Goal: Task Accomplishment & Management: Manage account settings

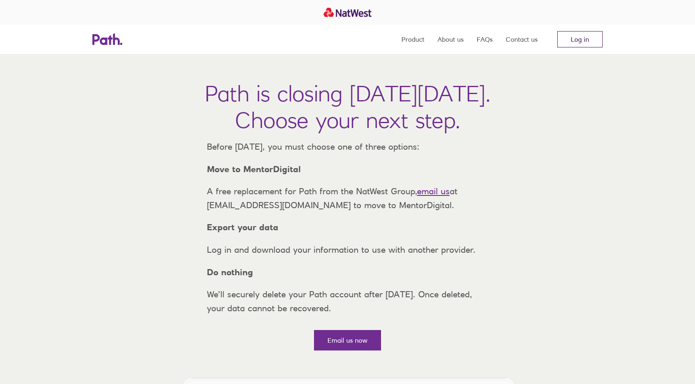
click at [582, 38] on link "Log in" at bounding box center [580, 39] width 45 height 16
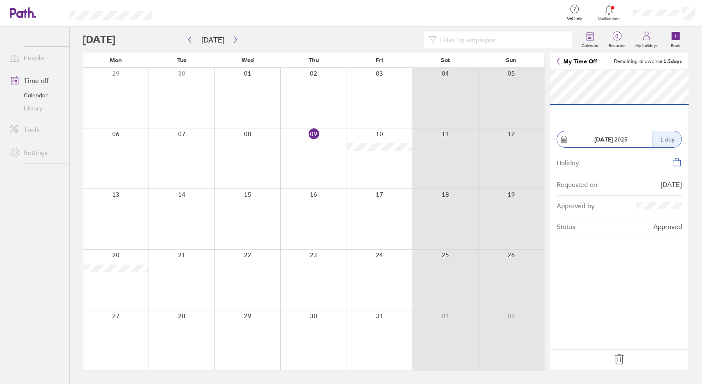
click at [623, 359] on icon at bounding box center [618, 360] width 9 height 10
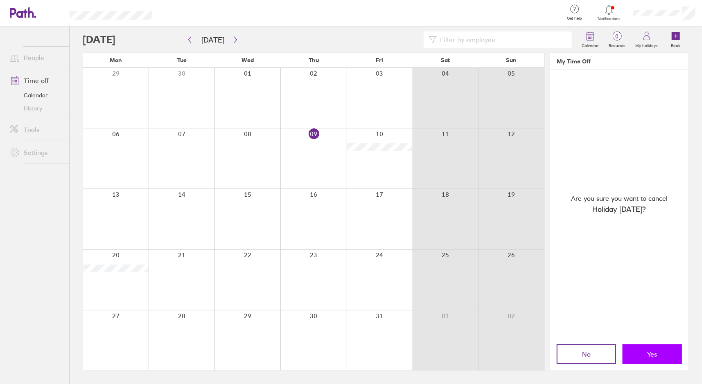
click at [632, 355] on button "Yes" at bounding box center [651, 354] width 59 height 20
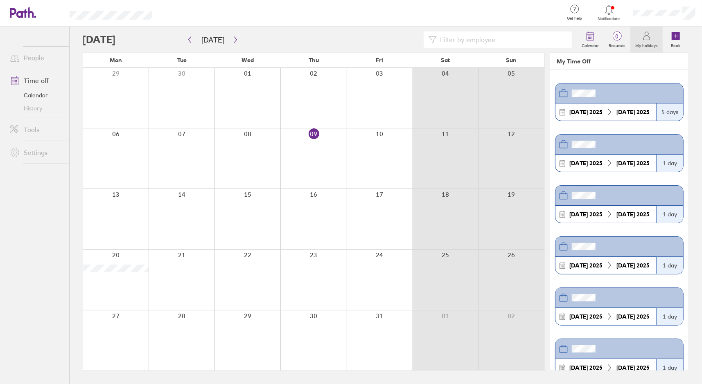
click at [38, 97] on link "Calendar" at bounding box center [36, 95] width 66 height 13
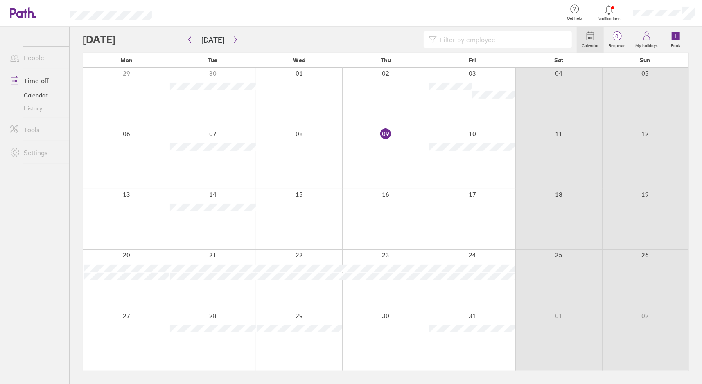
click at [613, 15] on div at bounding box center [609, 9] width 27 height 11
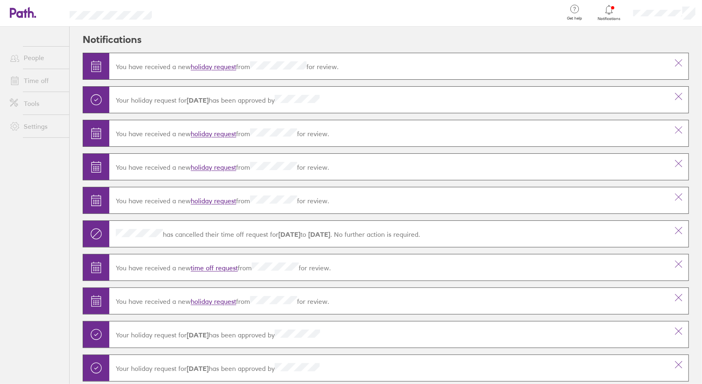
click at [214, 65] on link "holiday request" at bounding box center [213, 67] width 45 height 8
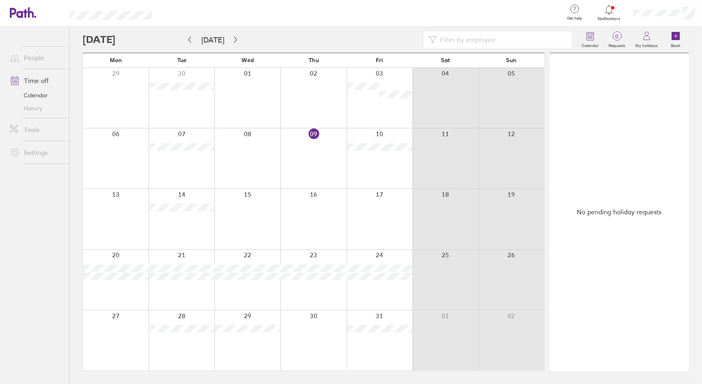
click at [256, 284] on div at bounding box center [247, 280] width 66 height 60
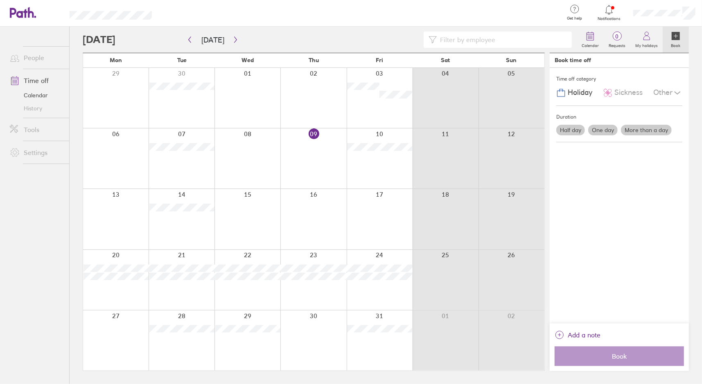
click at [604, 128] on label "One day" at bounding box center [602, 130] width 29 height 11
click at [0, 0] on input "One day" at bounding box center [0, 0] width 0 height 0
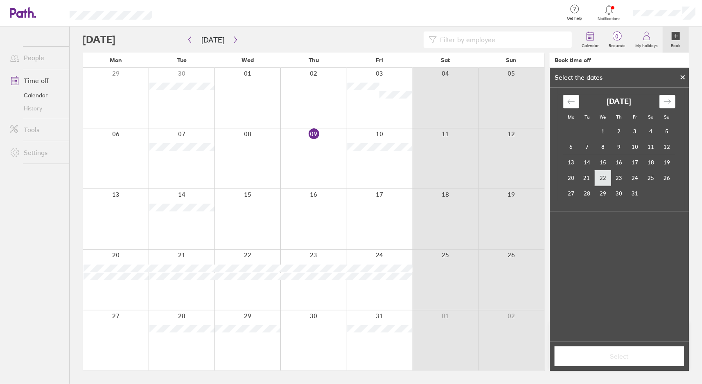
click at [599, 177] on td "22" at bounding box center [603, 178] width 16 height 16
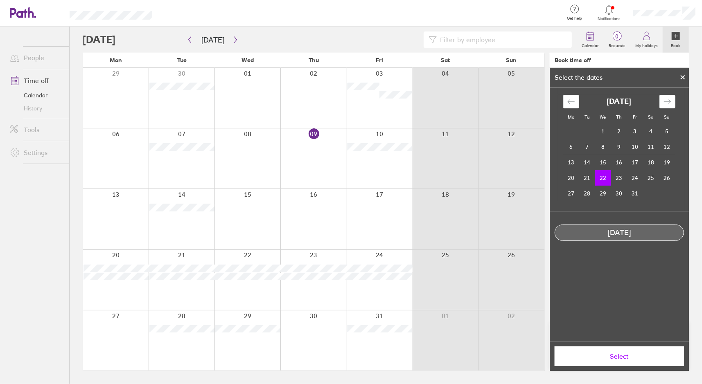
click at [612, 353] on span "Select" at bounding box center [619, 356] width 118 height 7
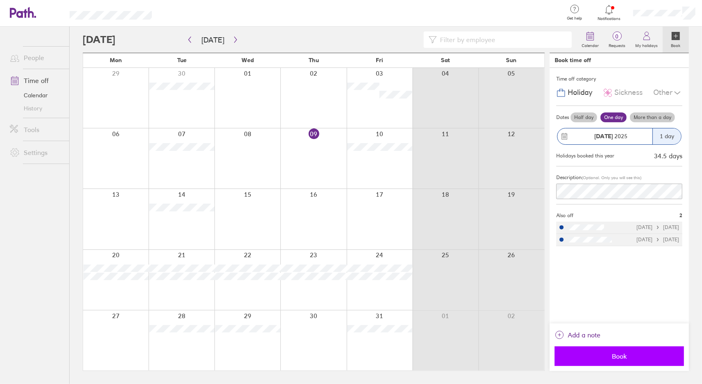
click at [595, 359] on span "Book" at bounding box center [619, 356] width 118 height 7
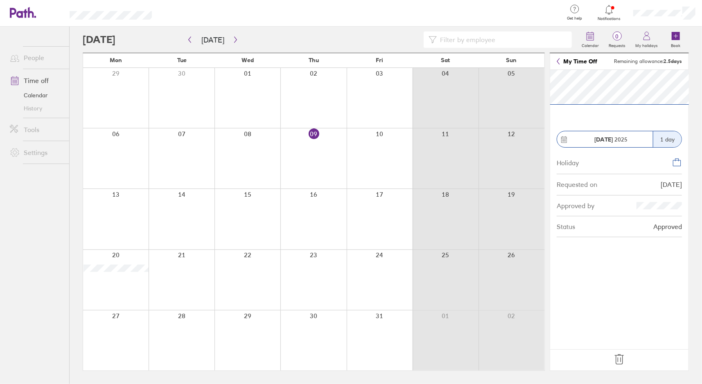
click at [615, 359] on icon at bounding box center [618, 359] width 13 height 13
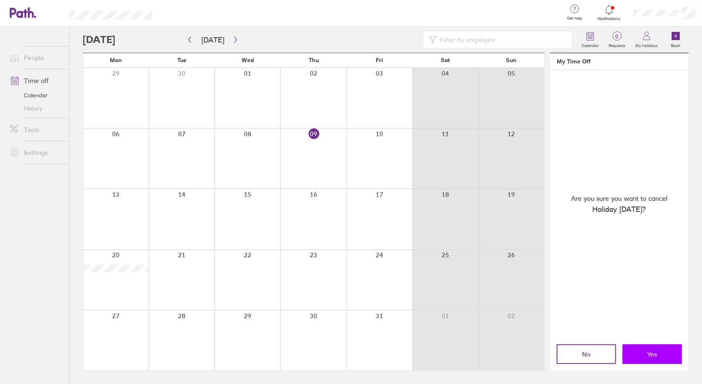
click at [638, 355] on button "Yes" at bounding box center [651, 354] width 59 height 20
